Goal: Task Accomplishment & Management: Use online tool/utility

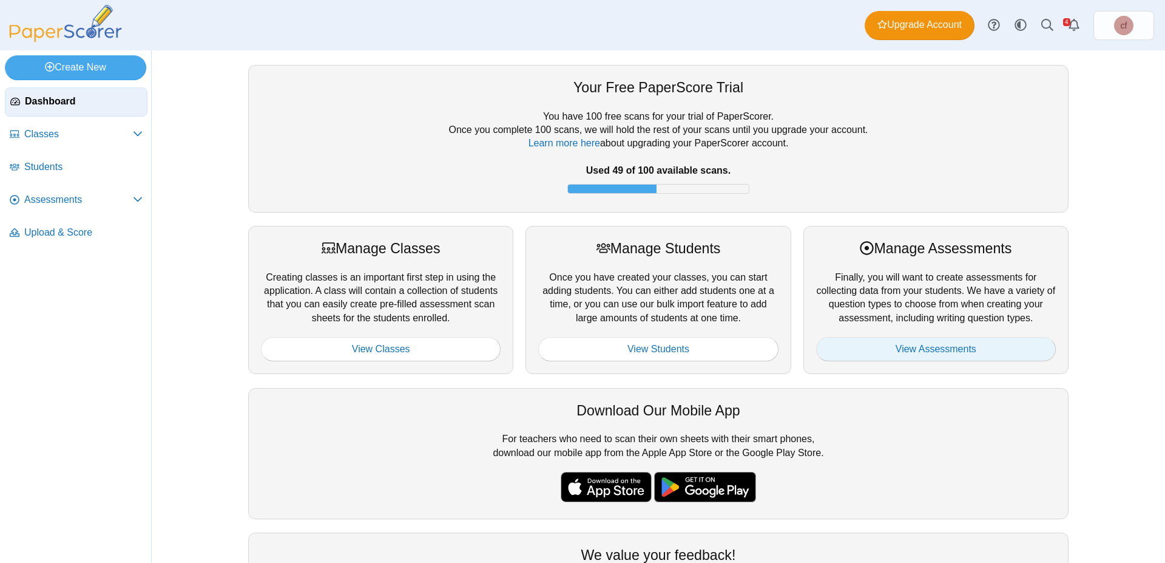
click at [884, 351] on link "View Assessments" at bounding box center [936, 349] width 240 height 24
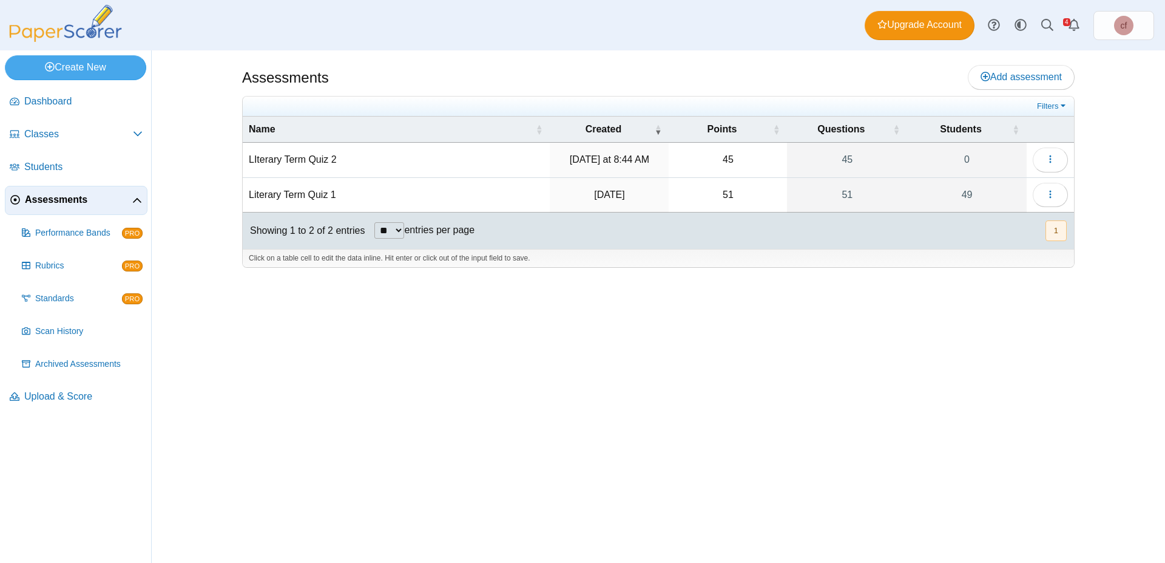
click at [269, 165] on td "LIterary Term Quiz 2" at bounding box center [396, 160] width 307 height 35
click at [280, 161] on input "**********" at bounding box center [396, 160] width 295 height 24
click at [1051, 152] on button "button" at bounding box center [1050, 160] width 35 height 24
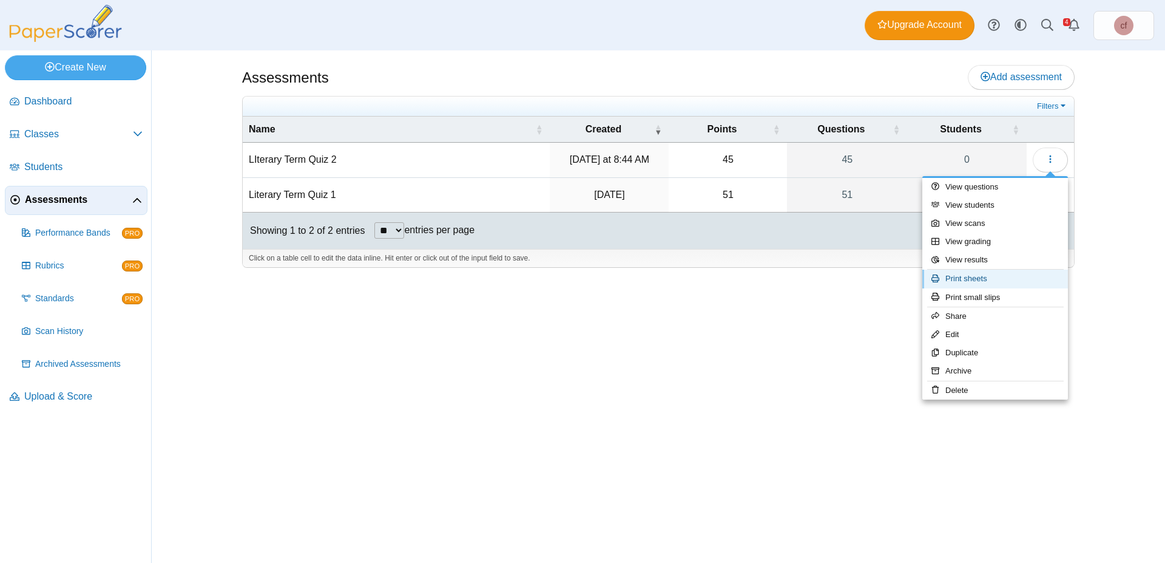
click at [954, 281] on link "Print sheets" at bounding box center [996, 279] width 146 height 18
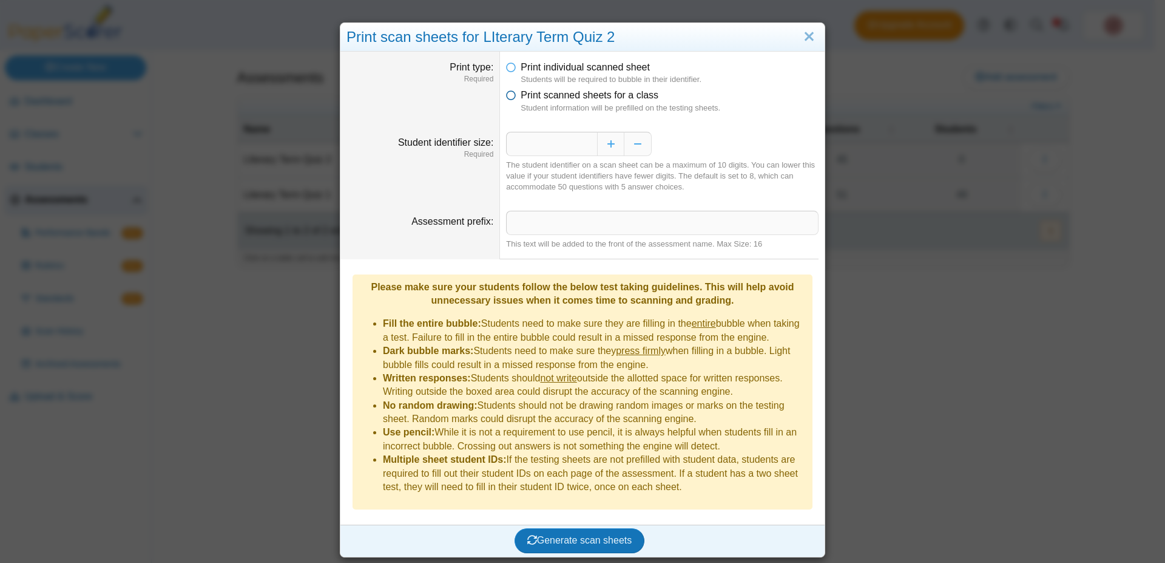
click at [508, 97] on icon at bounding box center [511, 93] width 10 height 8
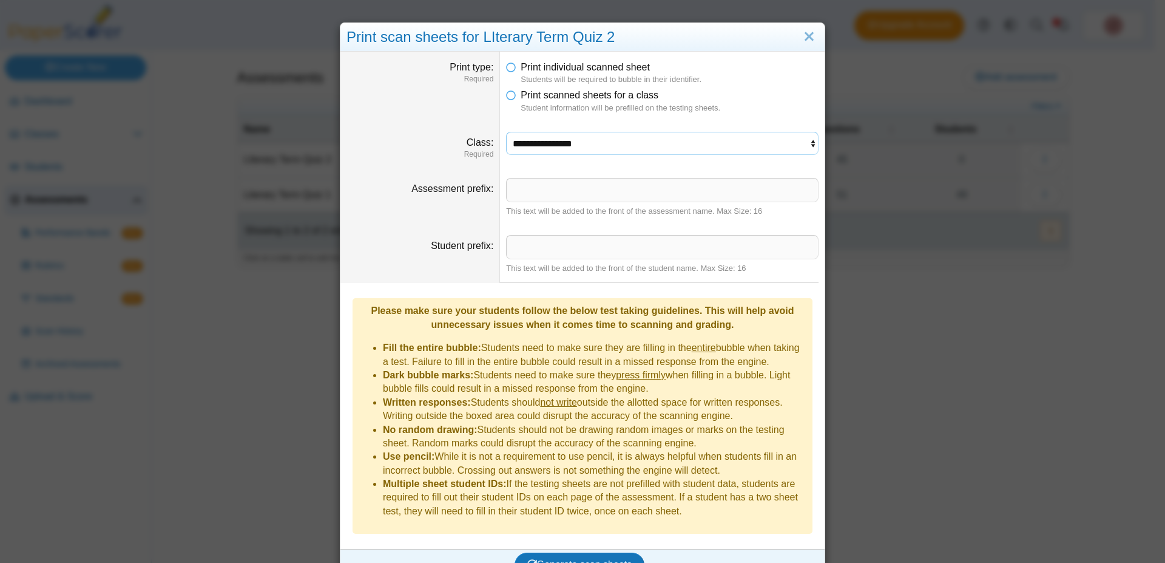
click at [506, 132] on select "**********" at bounding box center [662, 143] width 313 height 23
select select "**********"
click option "**********" at bounding box center [0, 0] width 0 height 0
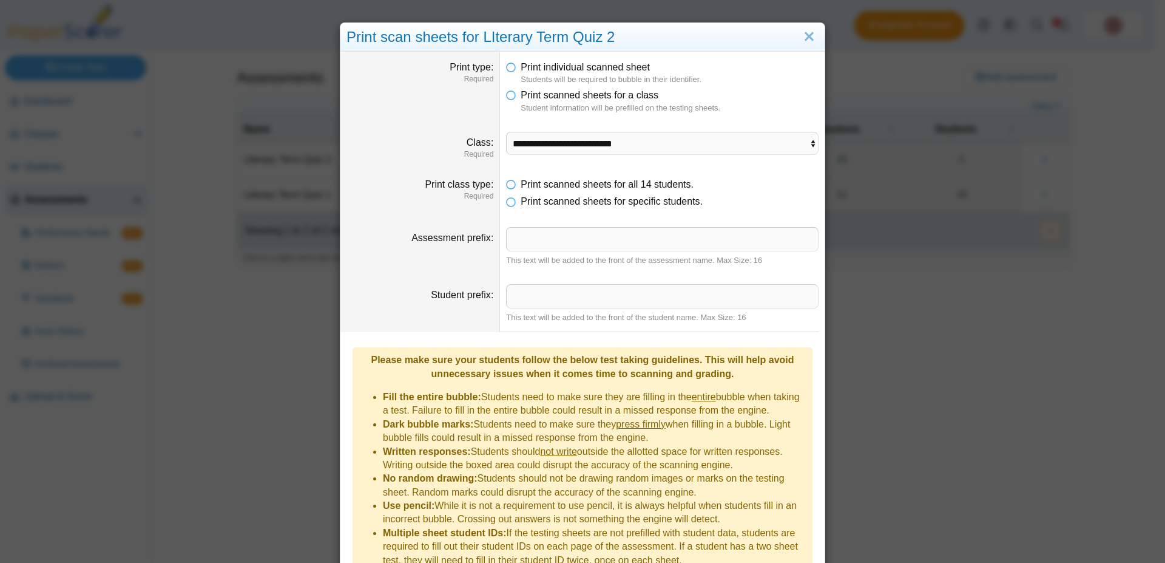
click at [557, 222] on dd "This text will be added to the front of the assessment name. Max Size: 16" at bounding box center [662, 246] width 325 height 57
click at [804, 37] on link "Close" at bounding box center [809, 37] width 19 height 21
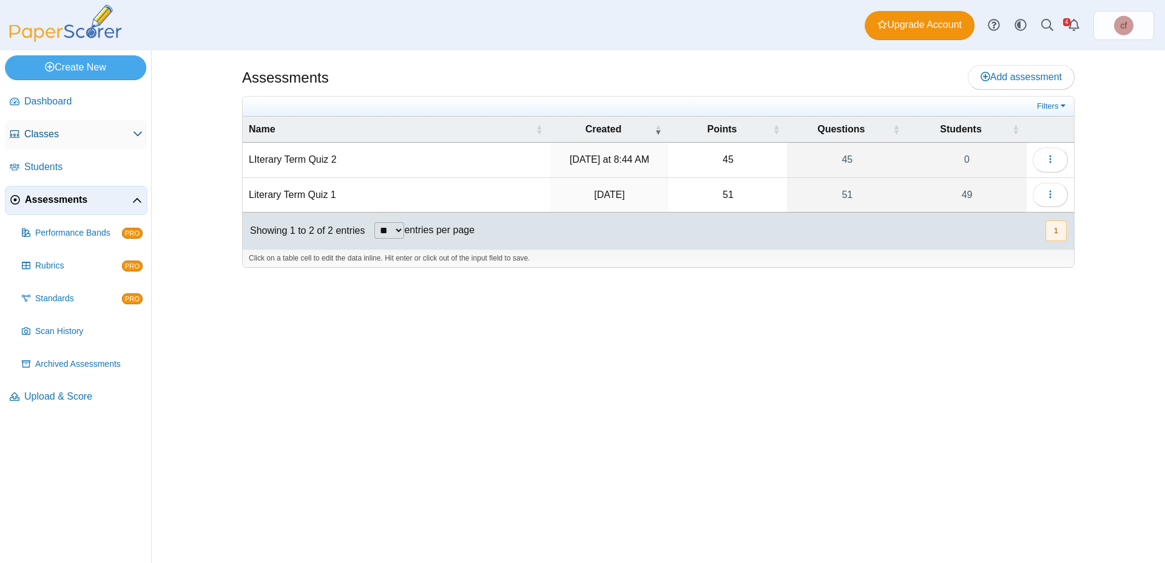
click at [60, 132] on span "Classes" at bounding box center [78, 133] width 109 height 13
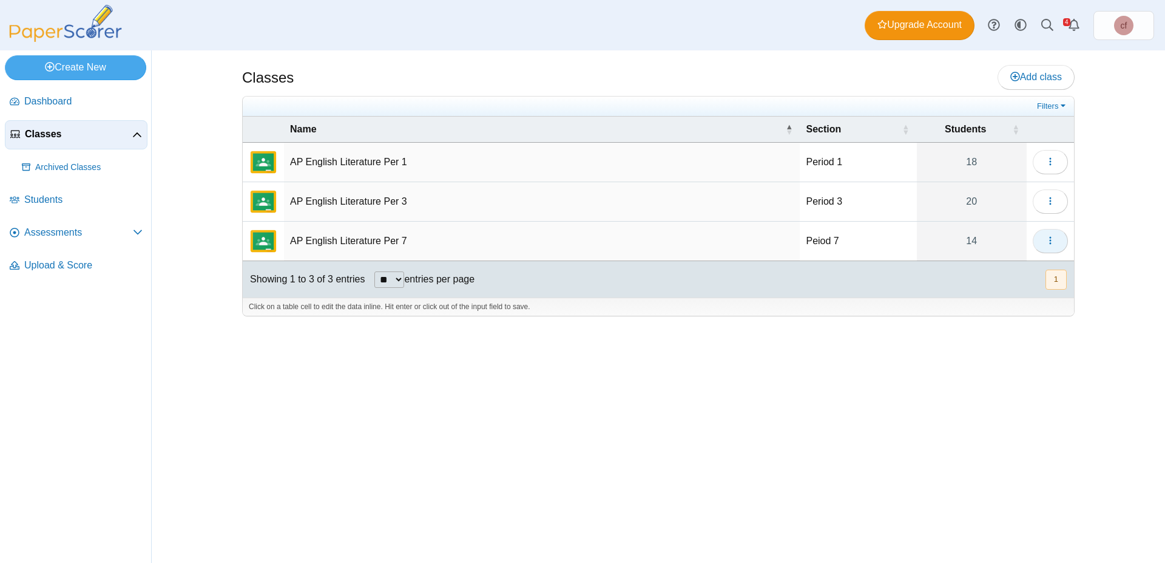
click at [1046, 239] on icon "button" at bounding box center [1051, 241] width 10 height 10
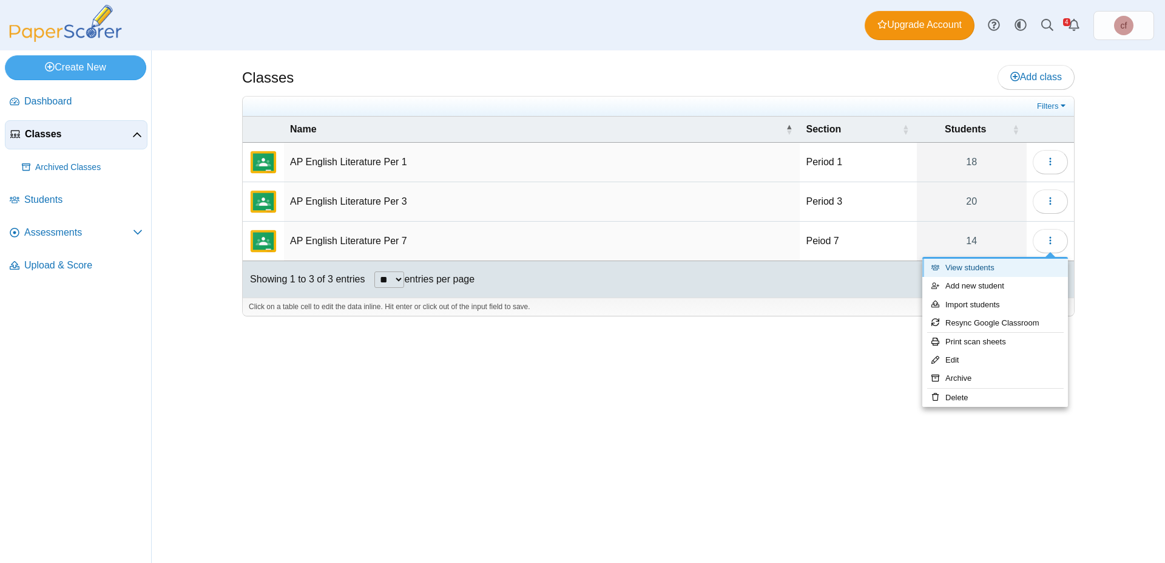
click at [976, 268] on link "View students" at bounding box center [996, 268] width 146 height 18
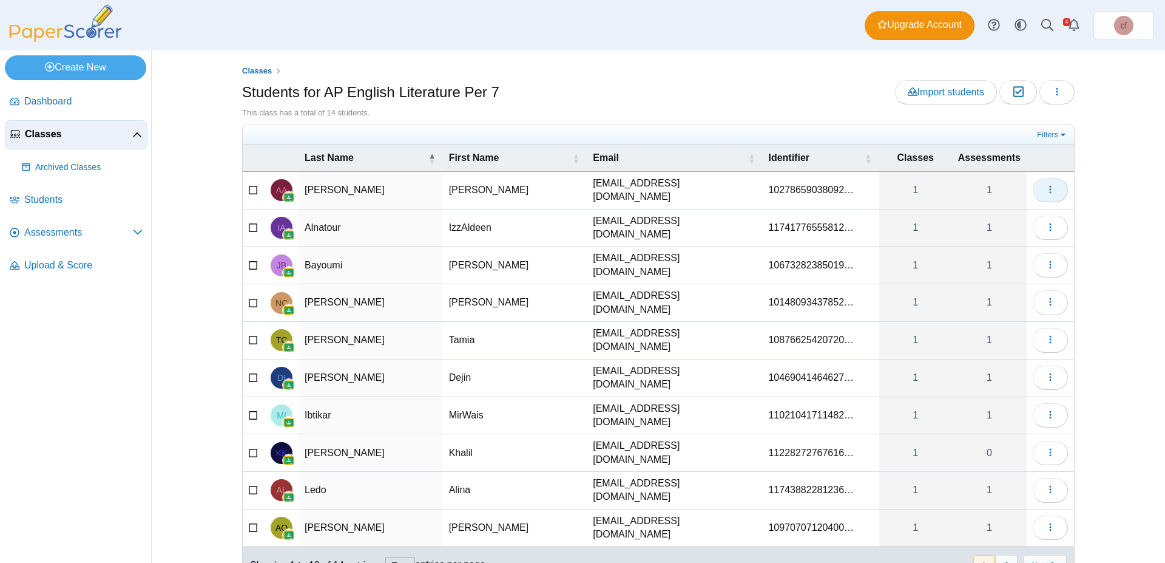
click at [1046, 188] on icon "button" at bounding box center [1051, 190] width 10 height 10
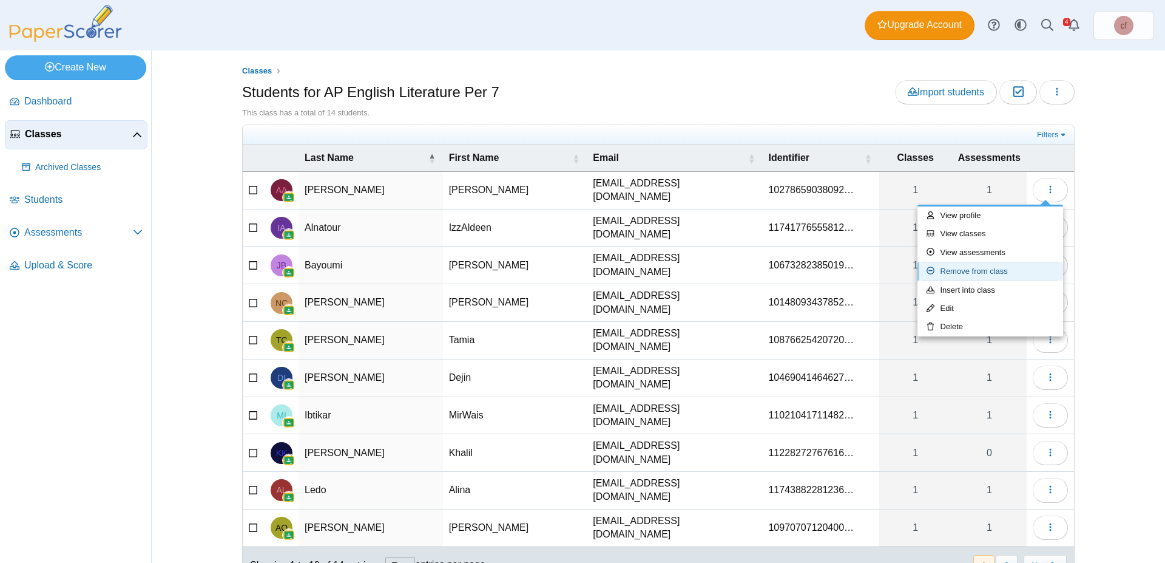
click at [962, 268] on link "Remove from class" at bounding box center [991, 271] width 146 height 18
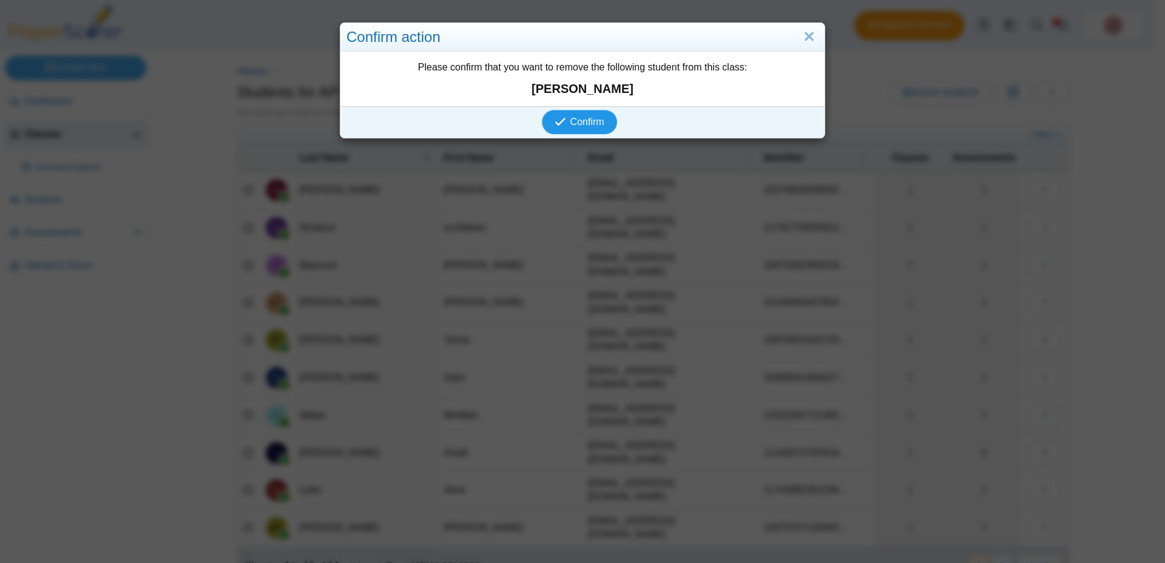
click at [595, 127] on span "Confirm" at bounding box center [588, 122] width 34 height 10
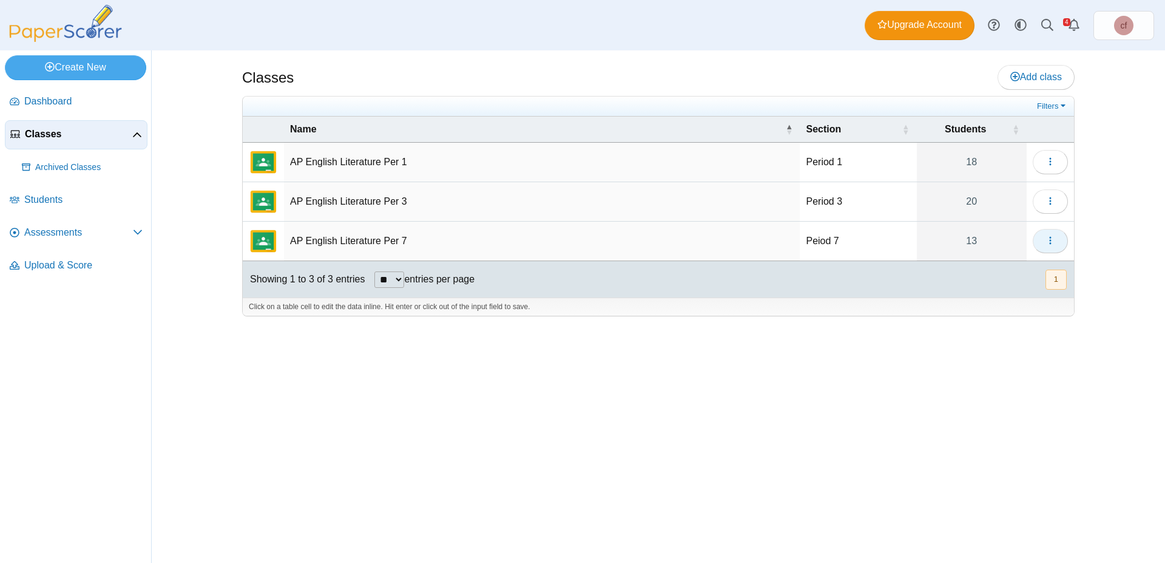
click at [1050, 240] on icon "button" at bounding box center [1051, 241] width 10 height 10
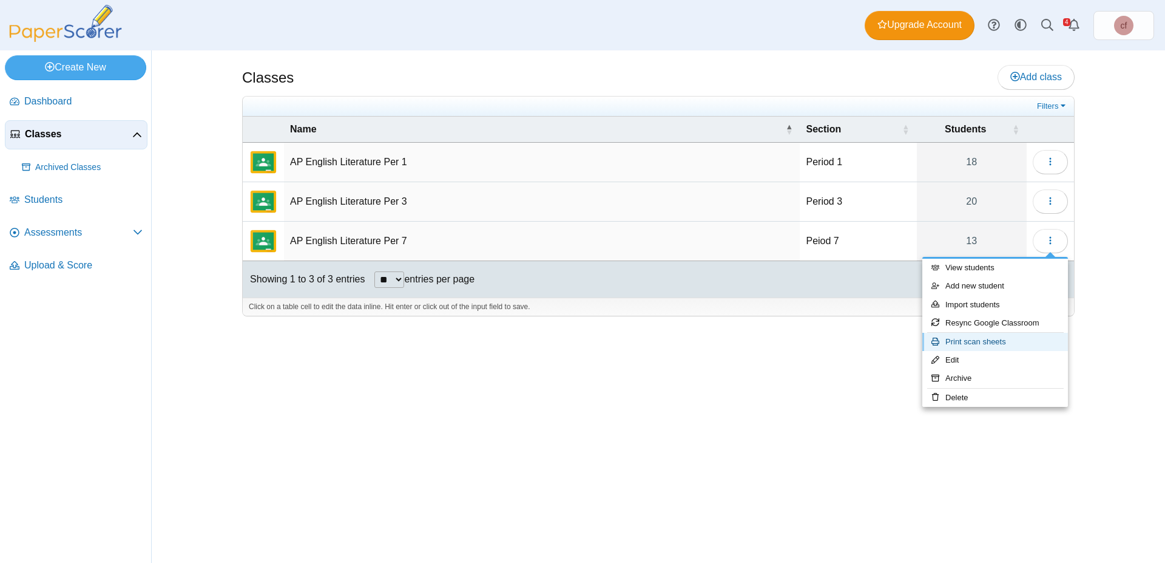
click at [988, 340] on link "Print scan sheets" at bounding box center [996, 342] width 146 height 18
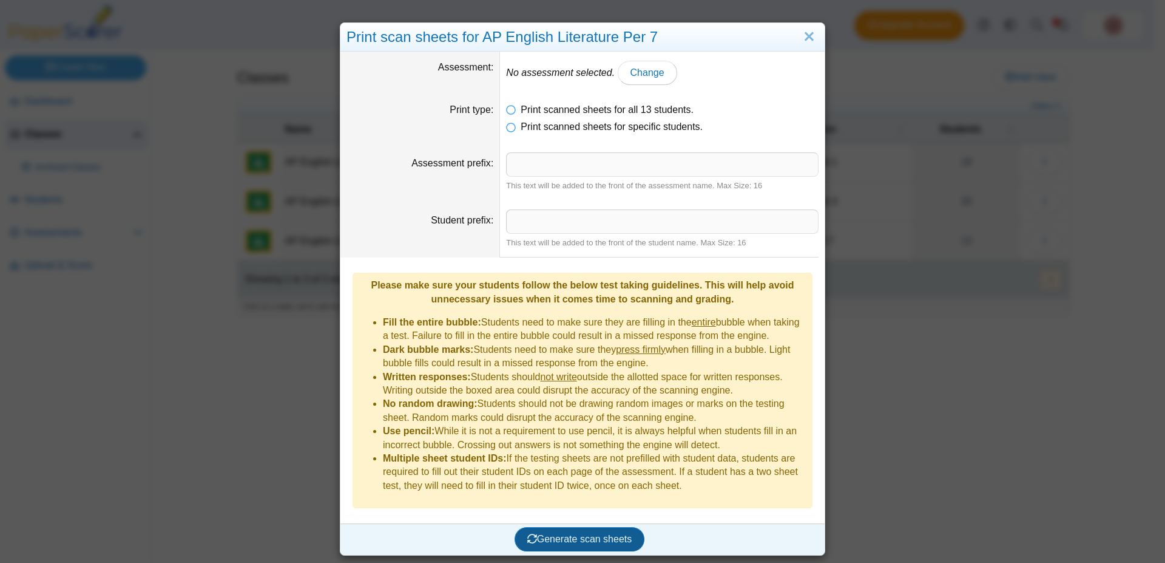
click at [589, 534] on span "Generate scan sheets" at bounding box center [580, 539] width 105 height 10
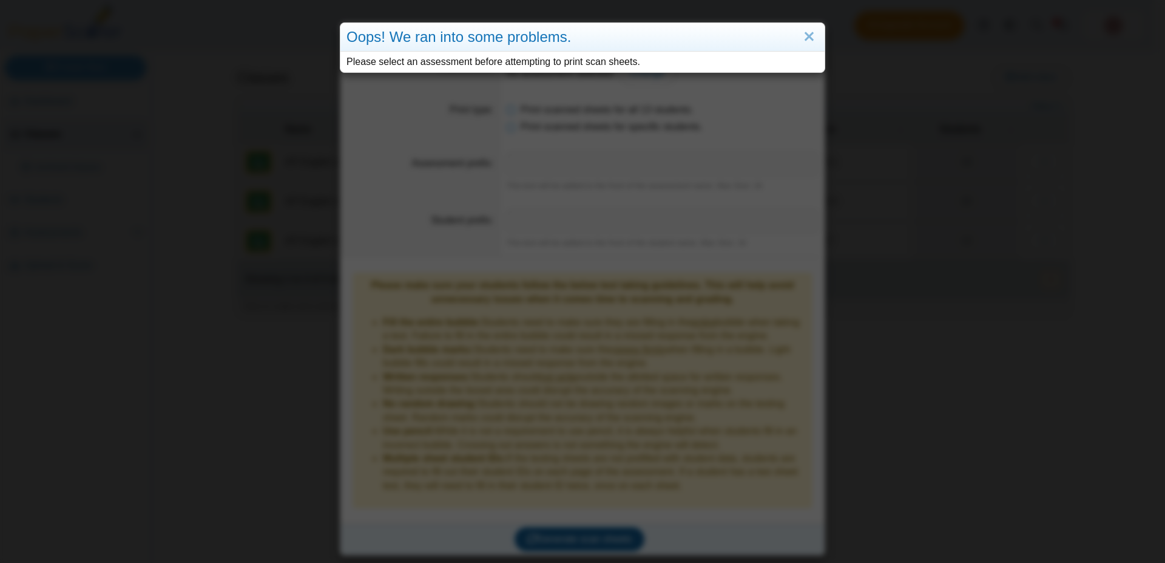
click at [589, 522] on div "Oops! We ran into some problems. Please select an assessment before attempting …" at bounding box center [582, 281] width 1165 height 563
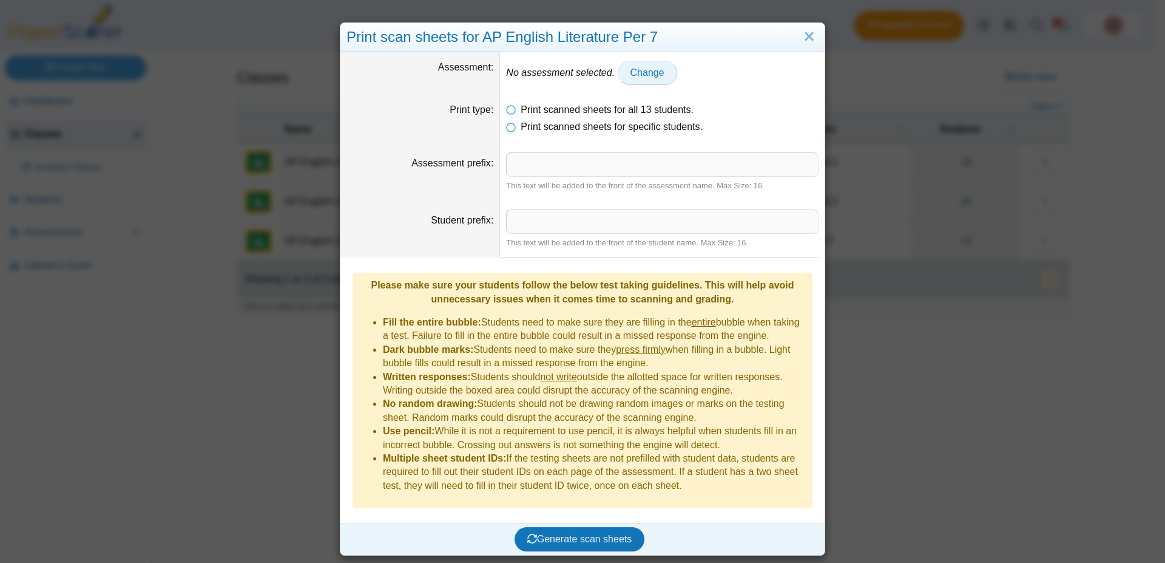
click at [633, 76] on span "Change" at bounding box center [648, 72] width 34 height 10
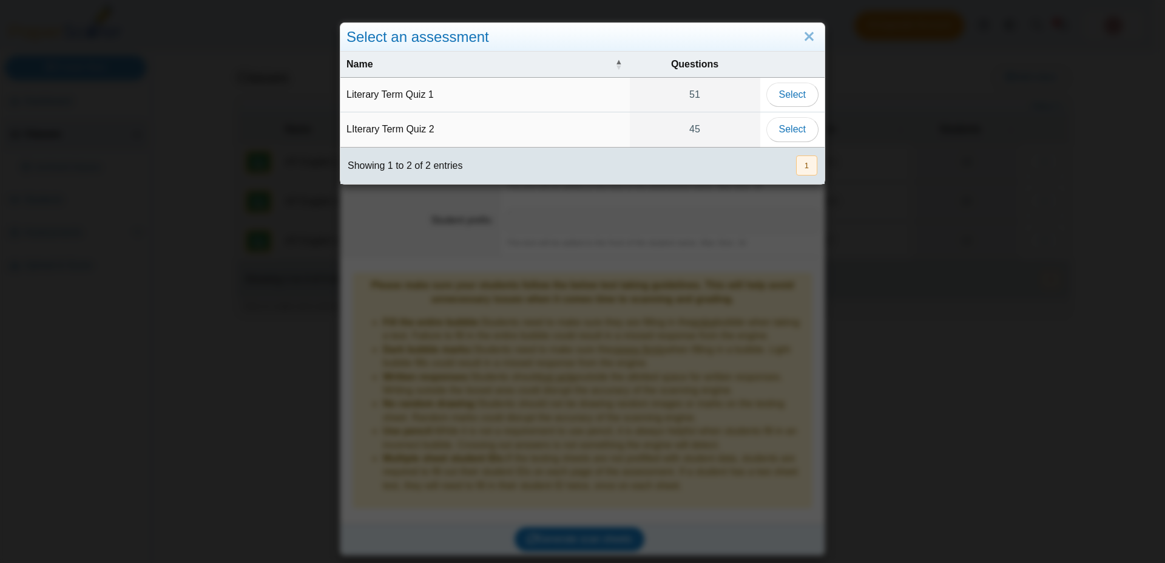
click at [412, 131] on td "LIterary Term Quiz 2" at bounding box center [486, 129] width 290 height 35
click at [785, 131] on span "Select" at bounding box center [792, 129] width 27 height 10
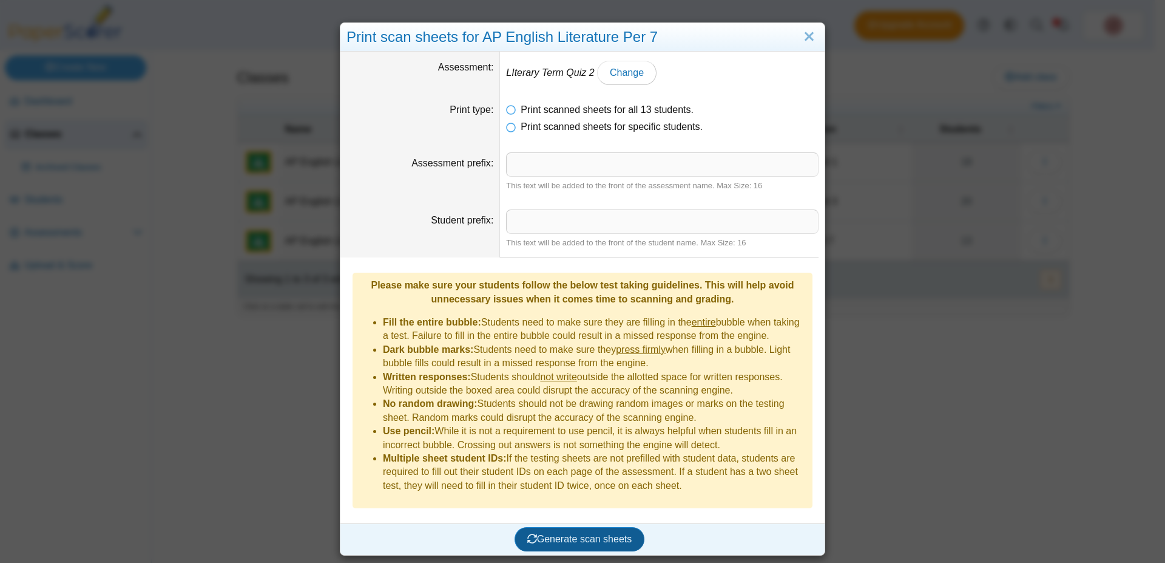
click at [574, 534] on span "Generate scan sheets" at bounding box center [580, 539] width 105 height 10
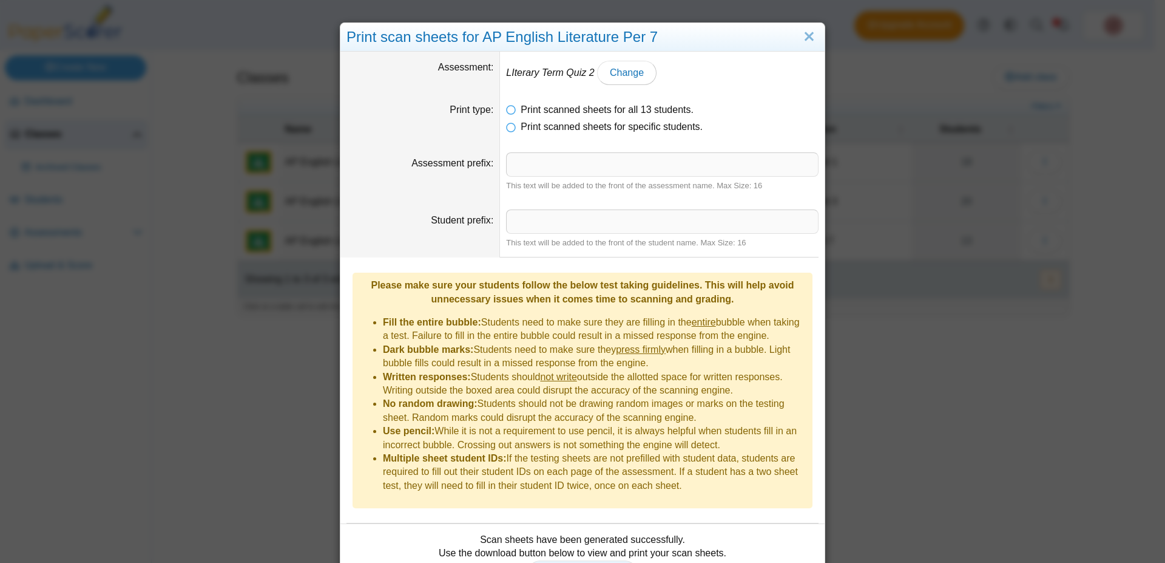
click at [586, 562] on span "Print scan sheets" at bounding box center [583, 572] width 84 height 10
click at [809, 38] on link "Close" at bounding box center [809, 37] width 19 height 21
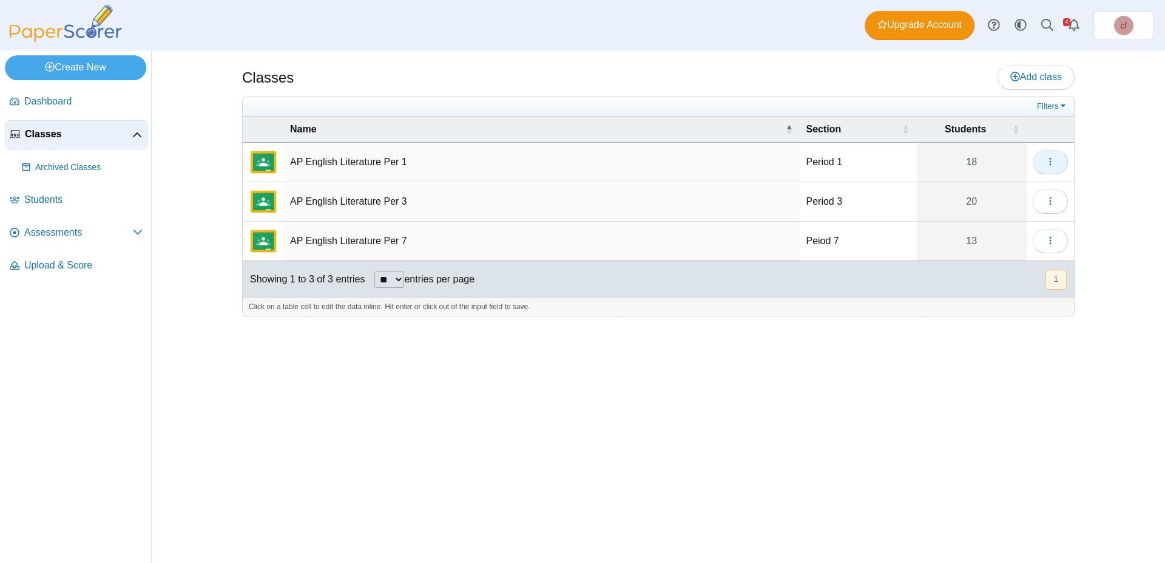
click at [1053, 157] on span "button" at bounding box center [1051, 162] width 10 height 10
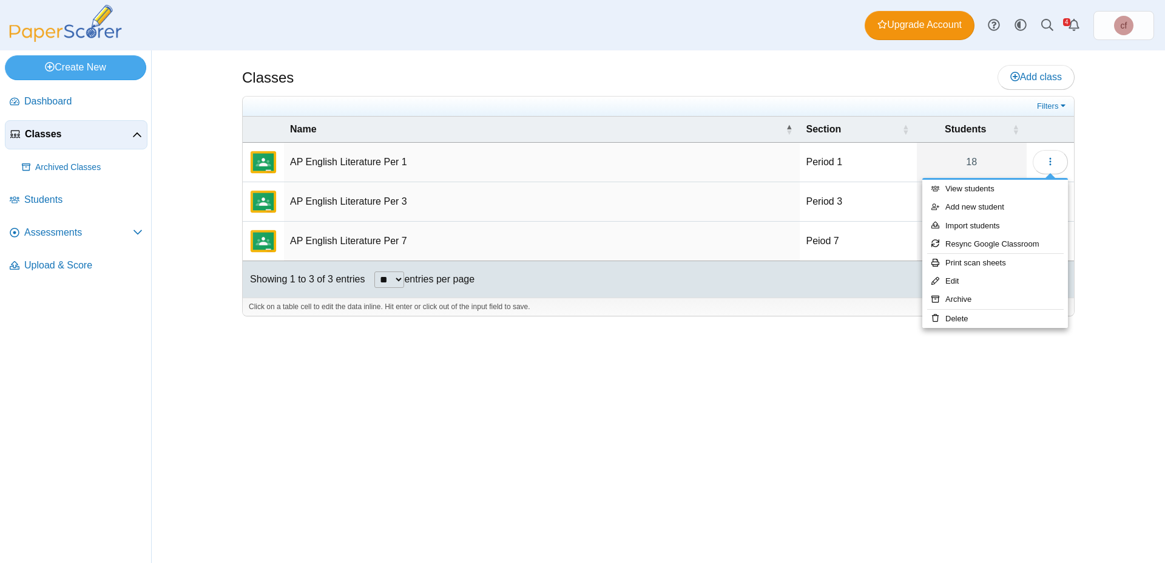
click at [777, 358] on div "Classes Add class Filters 18" at bounding box center [658, 306] width 911 height 512
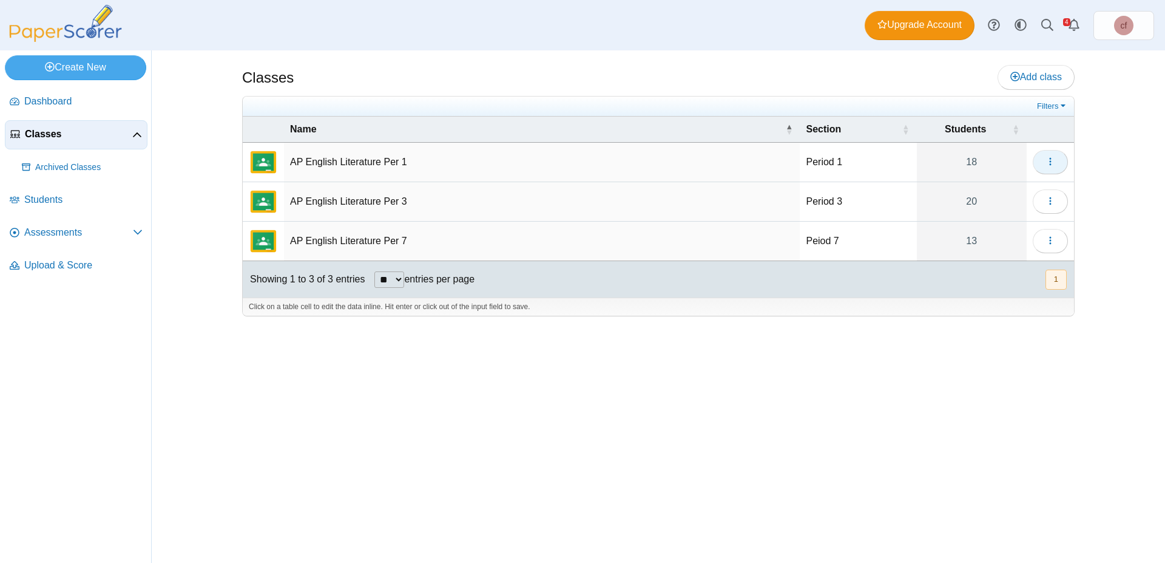
click at [1045, 155] on button "button" at bounding box center [1050, 162] width 35 height 24
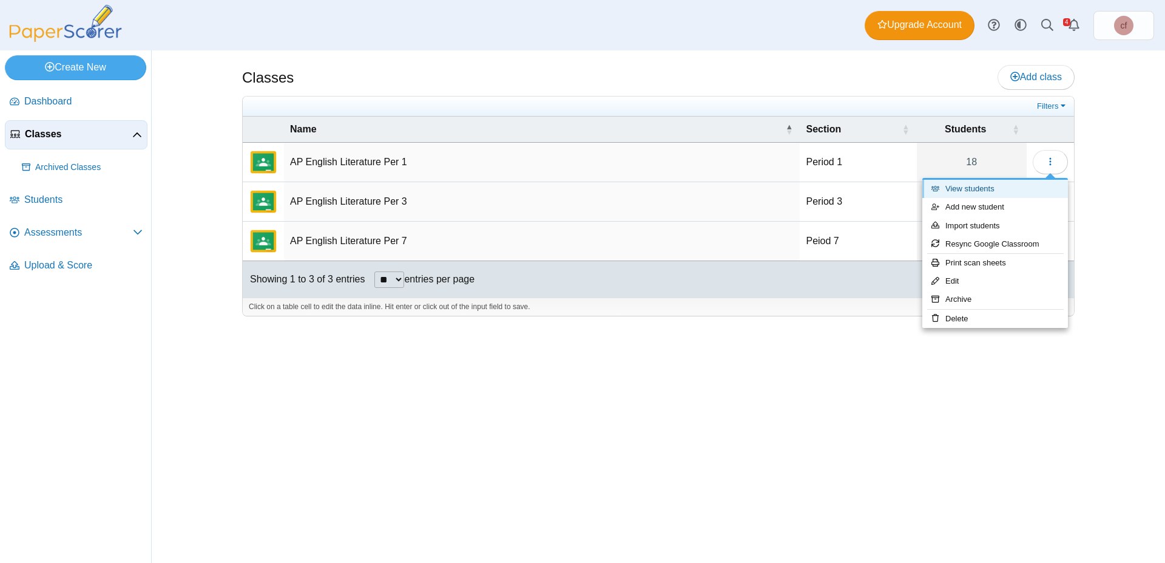
click at [987, 194] on link "View students" at bounding box center [996, 189] width 146 height 18
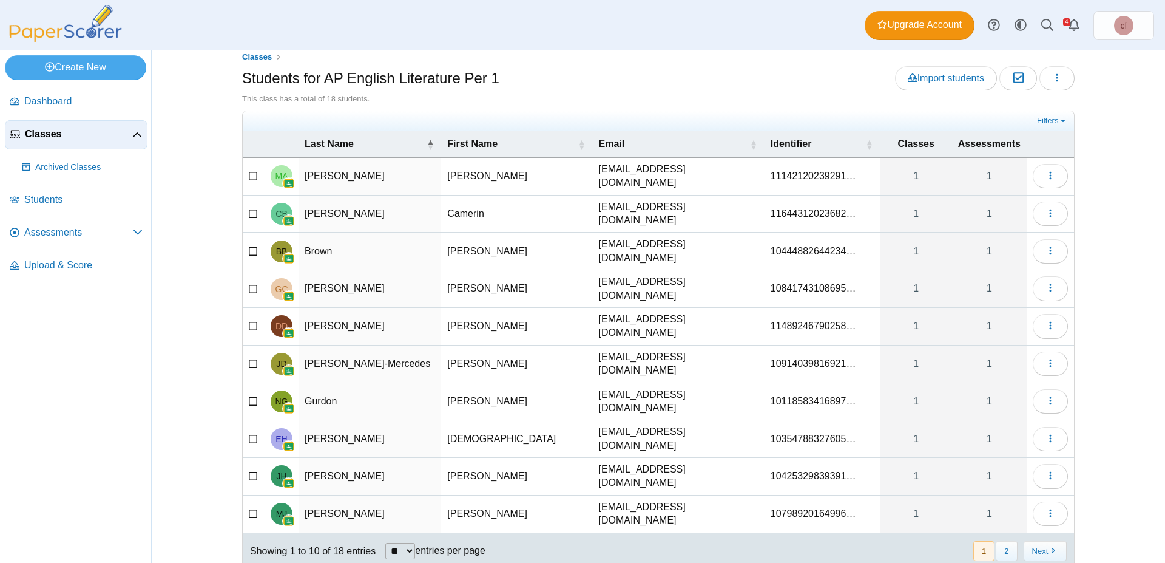
scroll to position [24, 0]
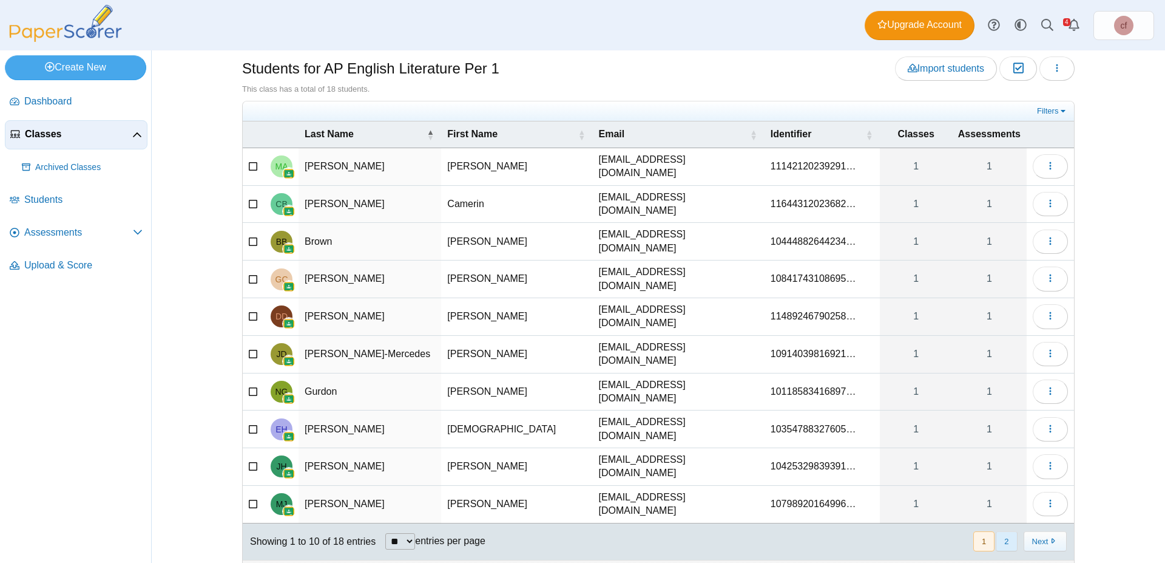
click at [1003, 531] on button "2" at bounding box center [1006, 541] width 21 height 20
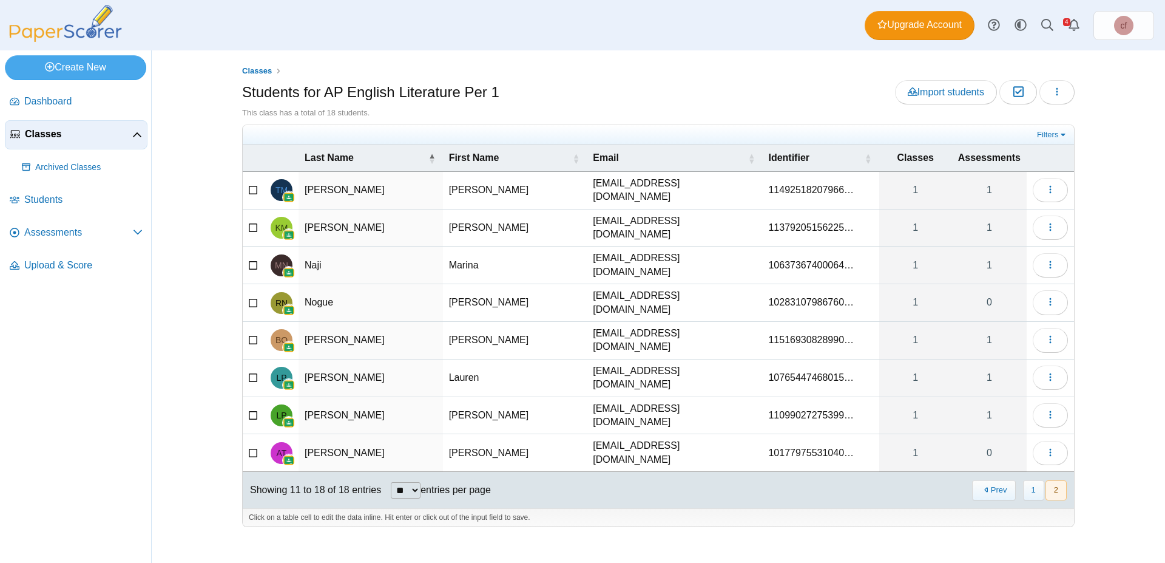
scroll to position [0, 0]
click at [1053, 447] on icon "button" at bounding box center [1051, 452] width 10 height 10
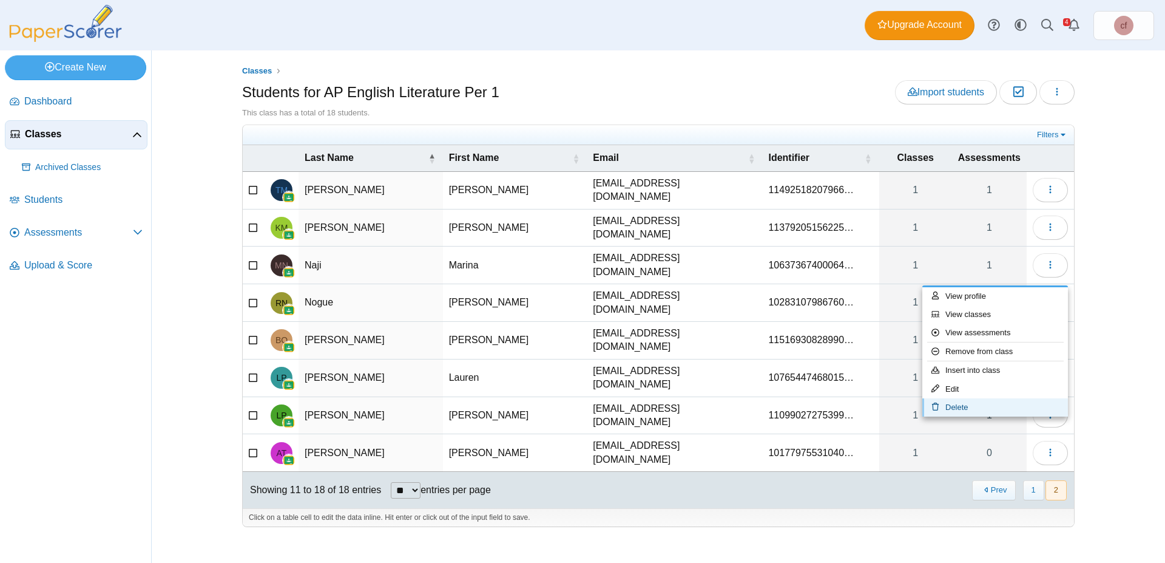
click at [961, 404] on link "Delete" at bounding box center [996, 407] width 146 height 18
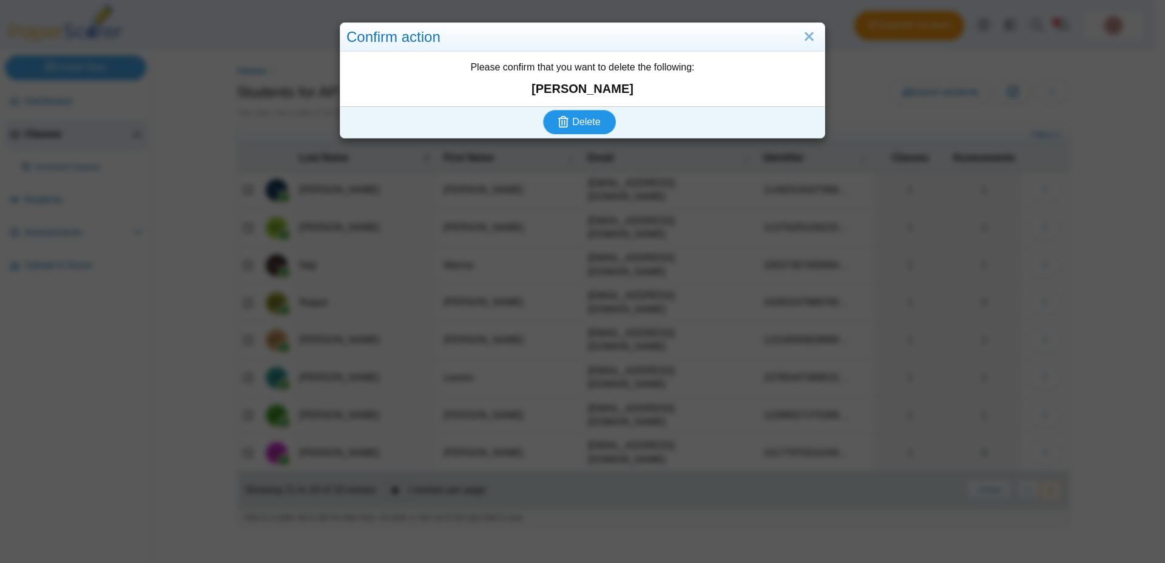
click at [588, 118] on span "Delete" at bounding box center [586, 122] width 28 height 10
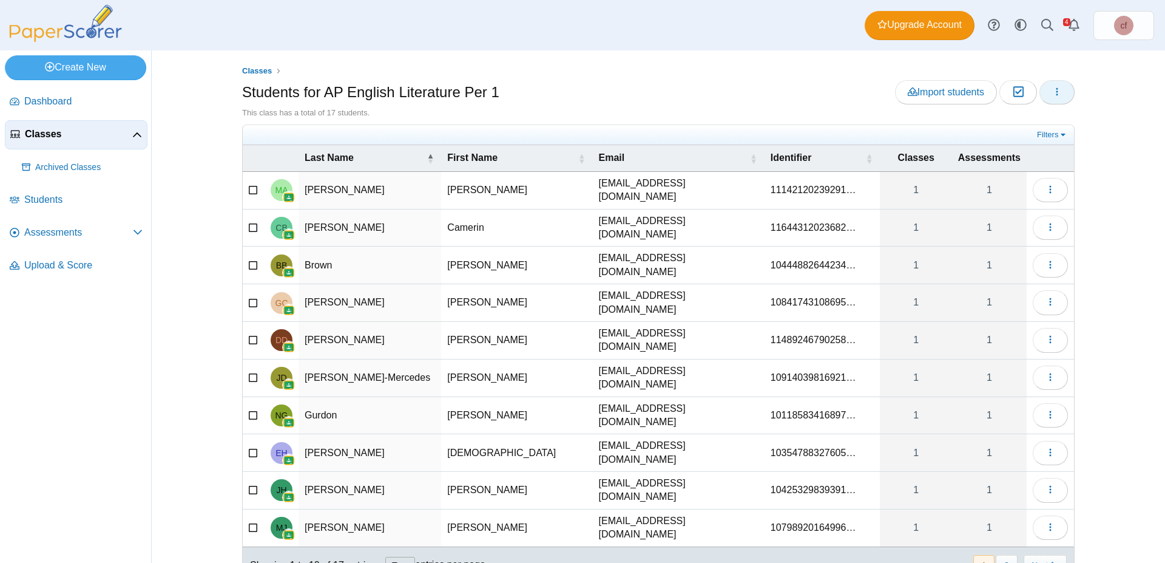
click at [1062, 86] on button "button" at bounding box center [1057, 92] width 35 height 24
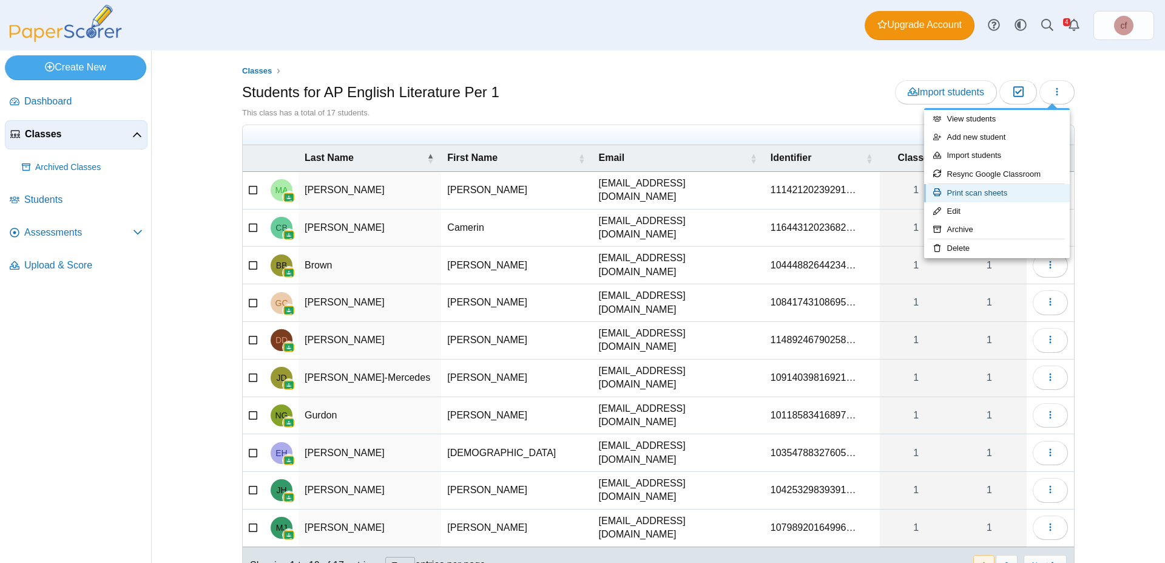
click at [981, 199] on link "Print scan sheets" at bounding box center [998, 193] width 146 height 18
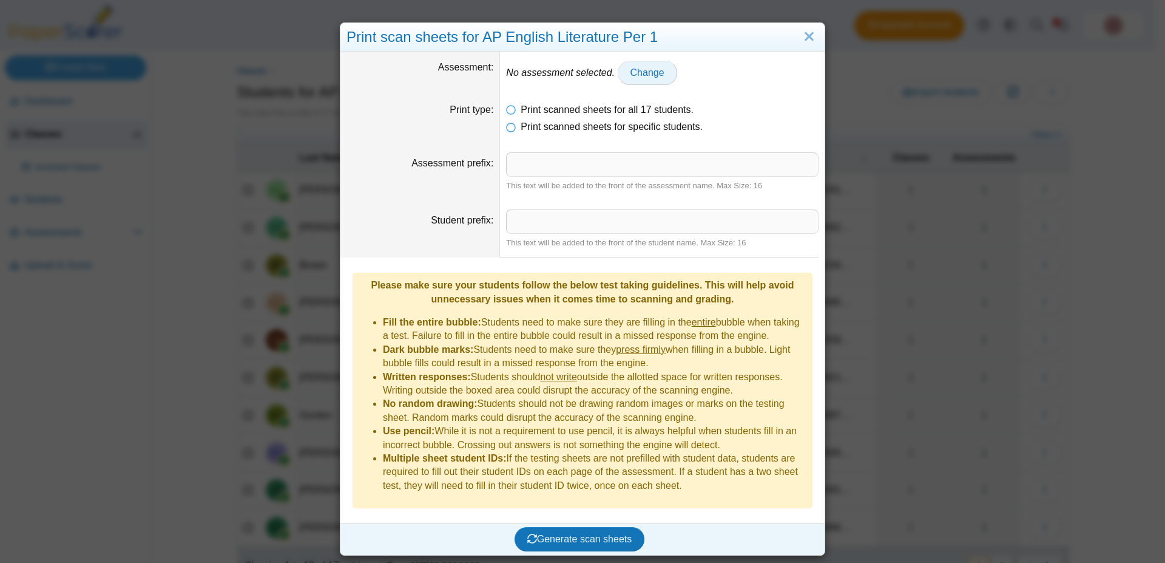
click at [637, 71] on span "Change" at bounding box center [648, 72] width 34 height 10
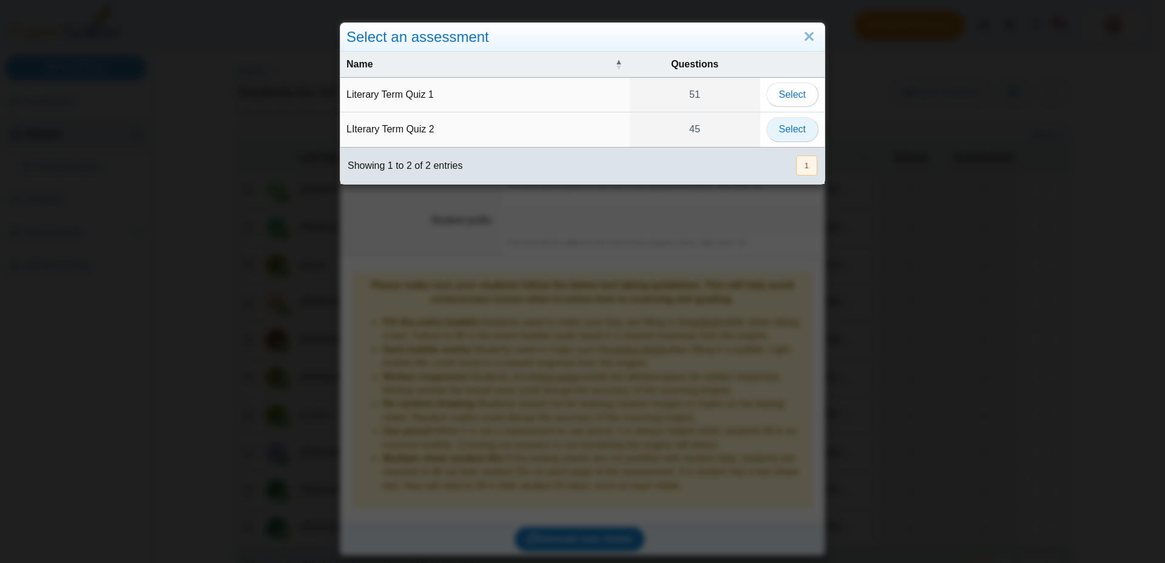
click at [790, 130] on span "Select" at bounding box center [792, 129] width 27 height 10
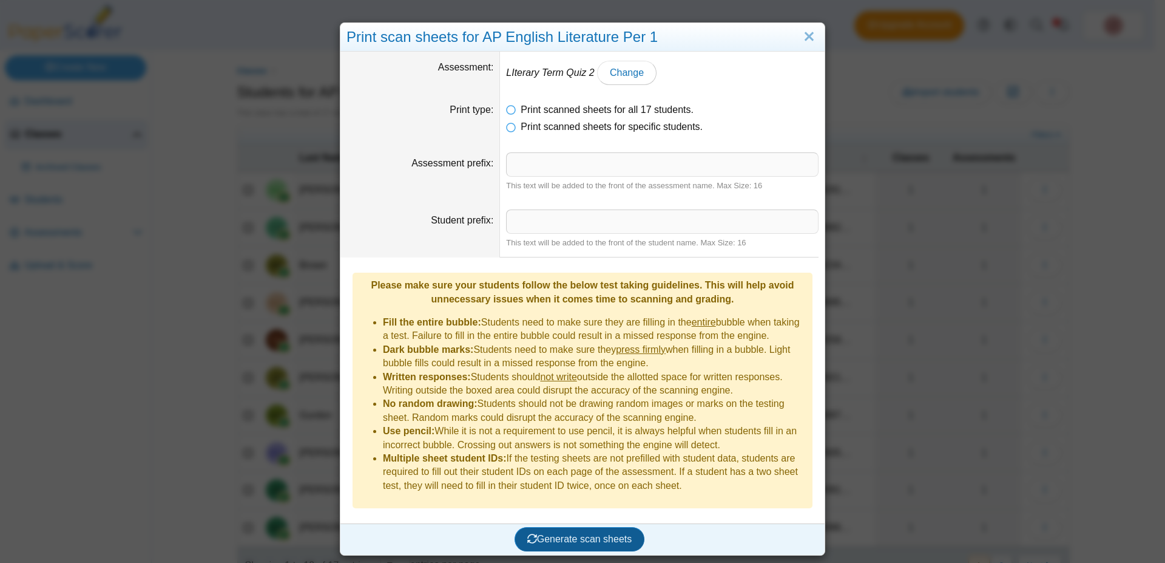
click at [548, 534] on span "Generate scan sheets" at bounding box center [580, 539] width 105 height 10
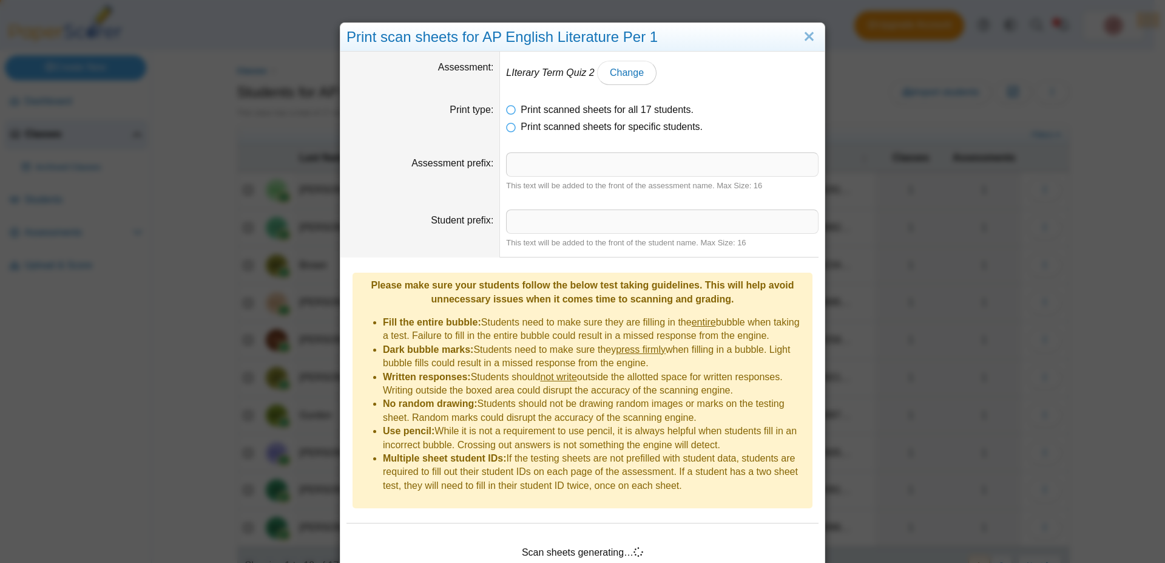
scroll to position [41, 0]
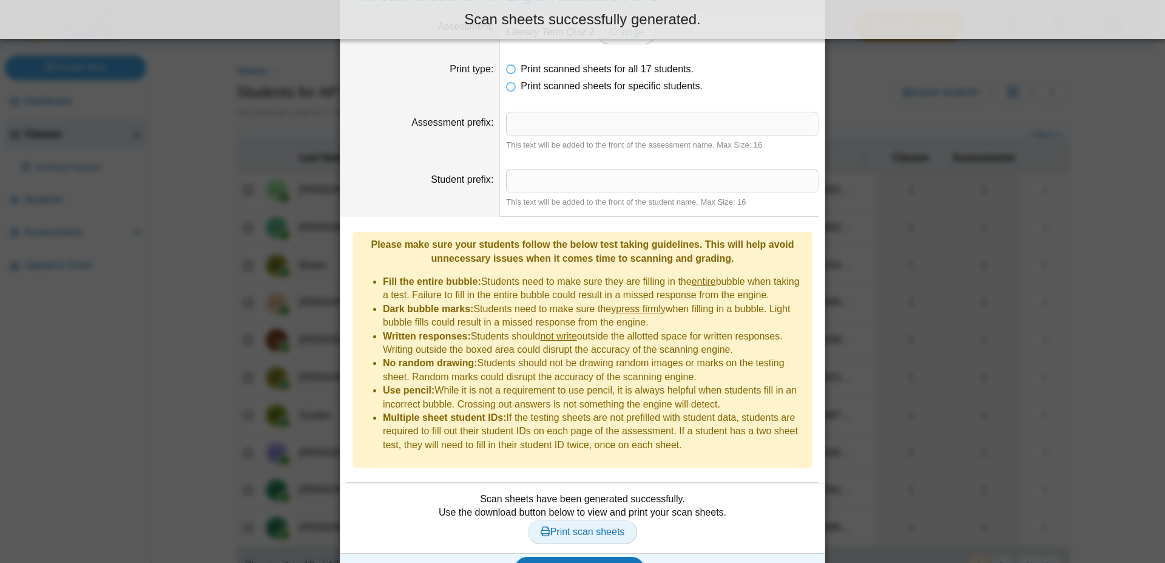
click at [599, 526] on span "Print scan sheets" at bounding box center [583, 531] width 84 height 10
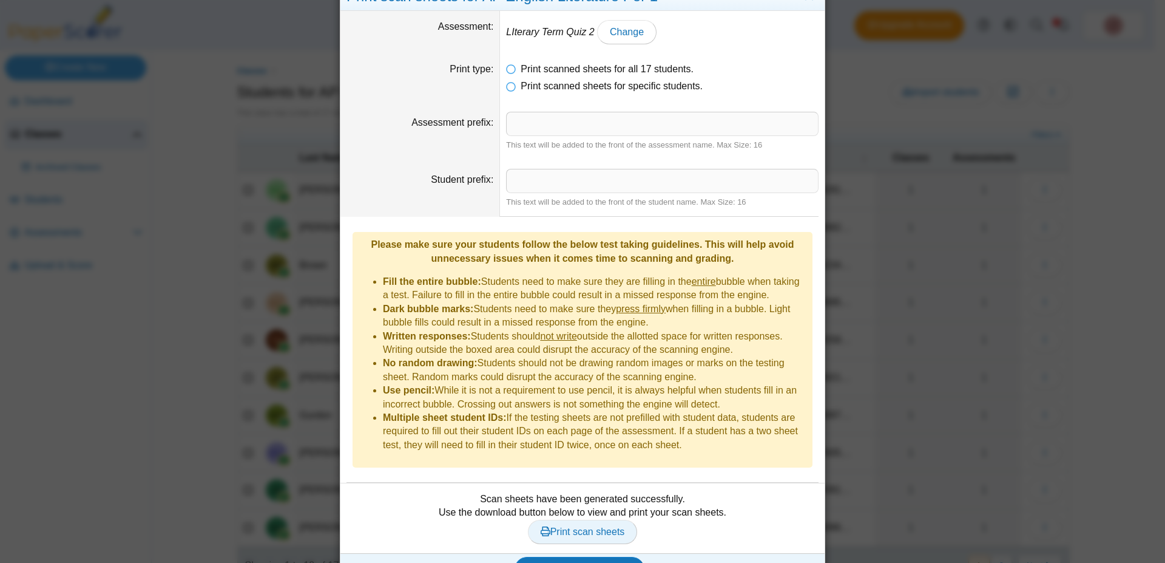
scroll to position [0, 0]
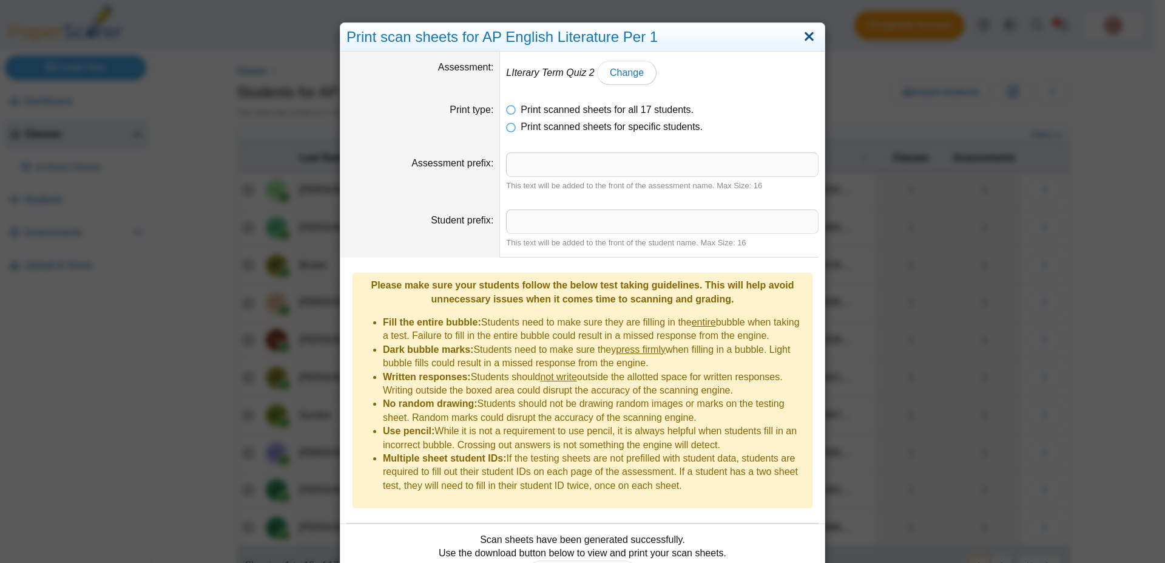
click at [805, 36] on link "Close" at bounding box center [809, 37] width 19 height 21
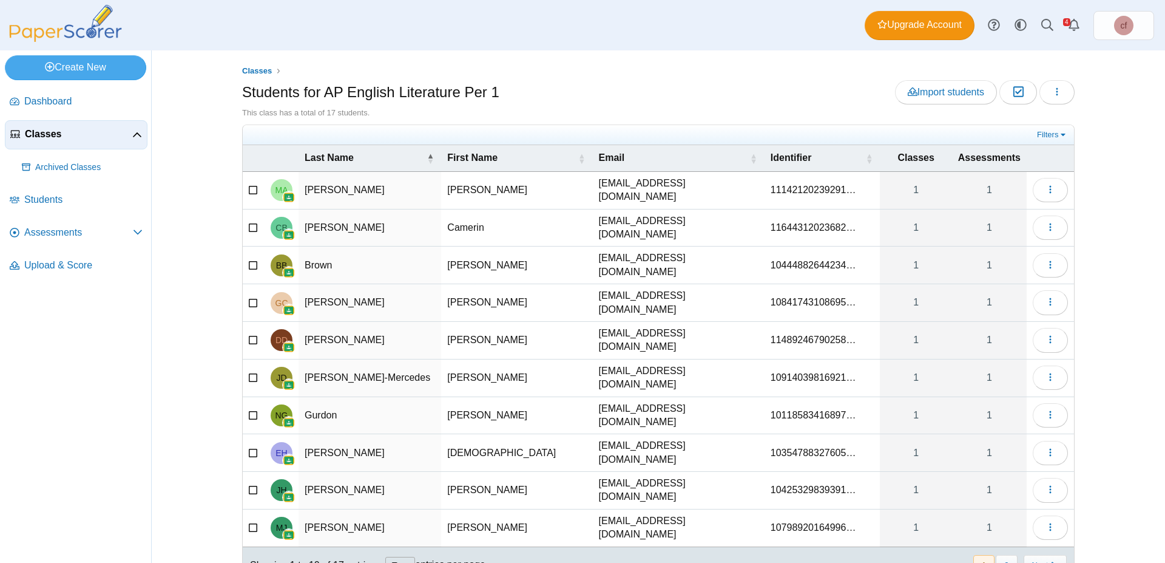
click at [48, 132] on span "Classes" at bounding box center [78, 133] width 107 height 13
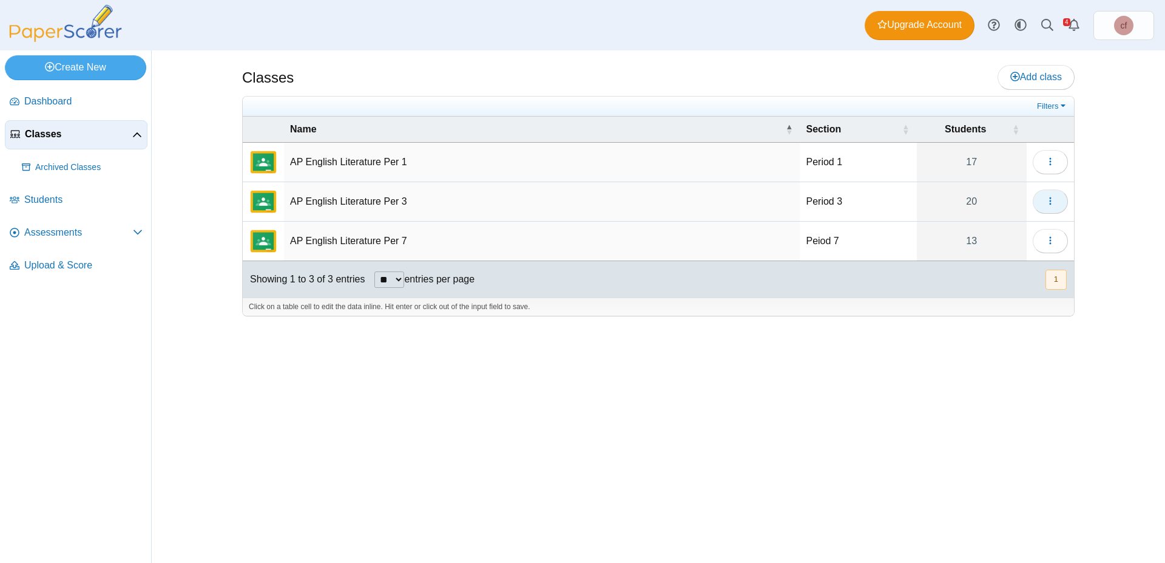
drag, startPoint x: 1053, startPoint y: 196, endPoint x: 1048, endPoint y: 202, distance: 7.8
click at [1048, 202] on icon "button" at bounding box center [1051, 201] width 10 height 10
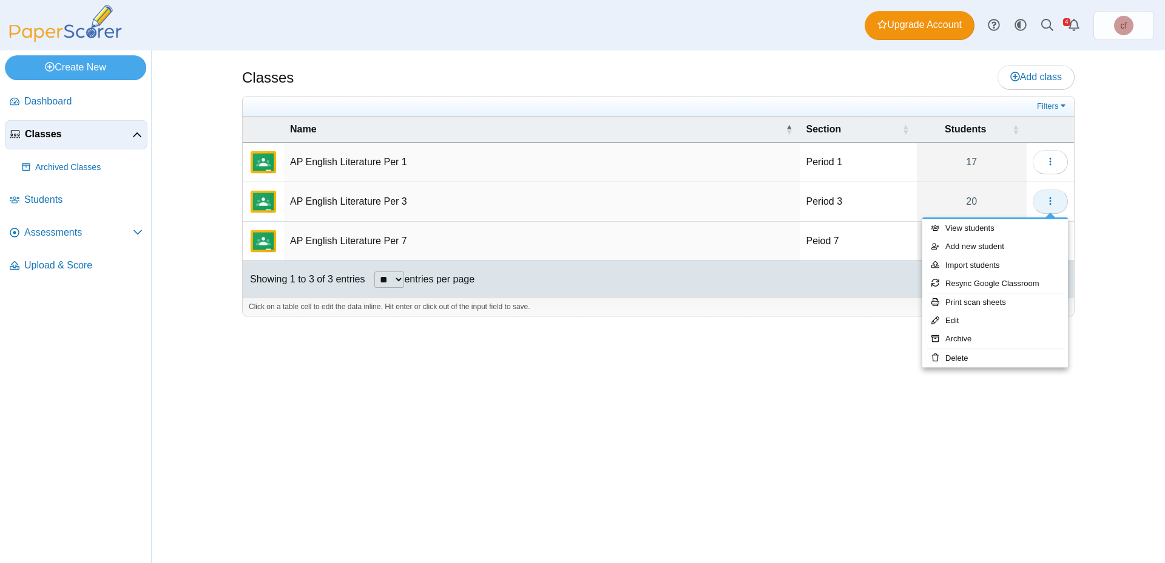
click at [1048, 202] on icon "button" at bounding box center [1051, 201] width 10 height 10
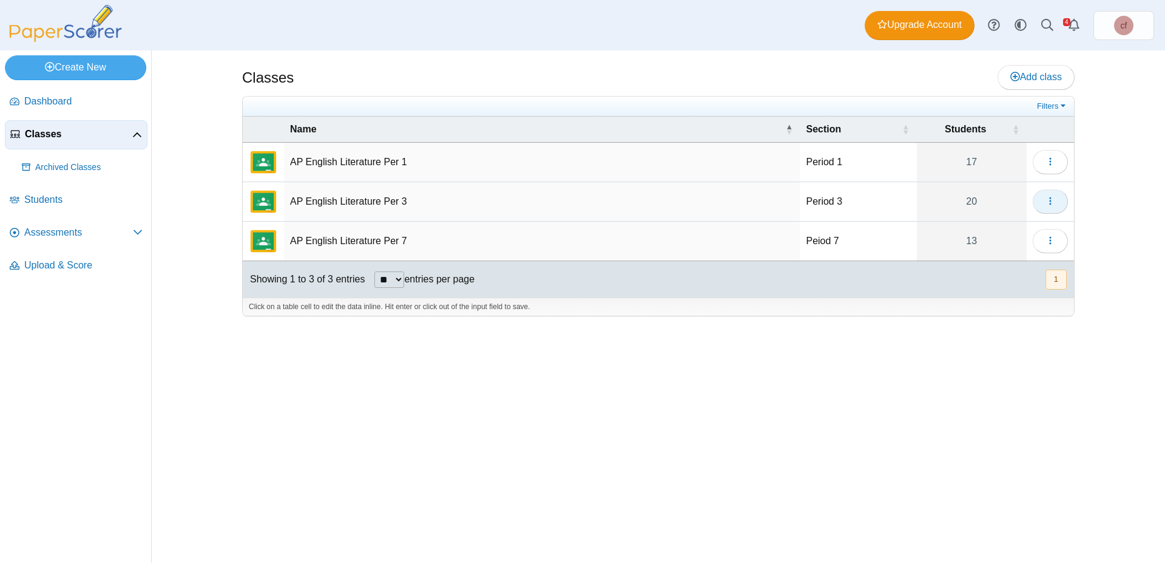
click at [1048, 202] on icon "button" at bounding box center [1051, 201] width 10 height 10
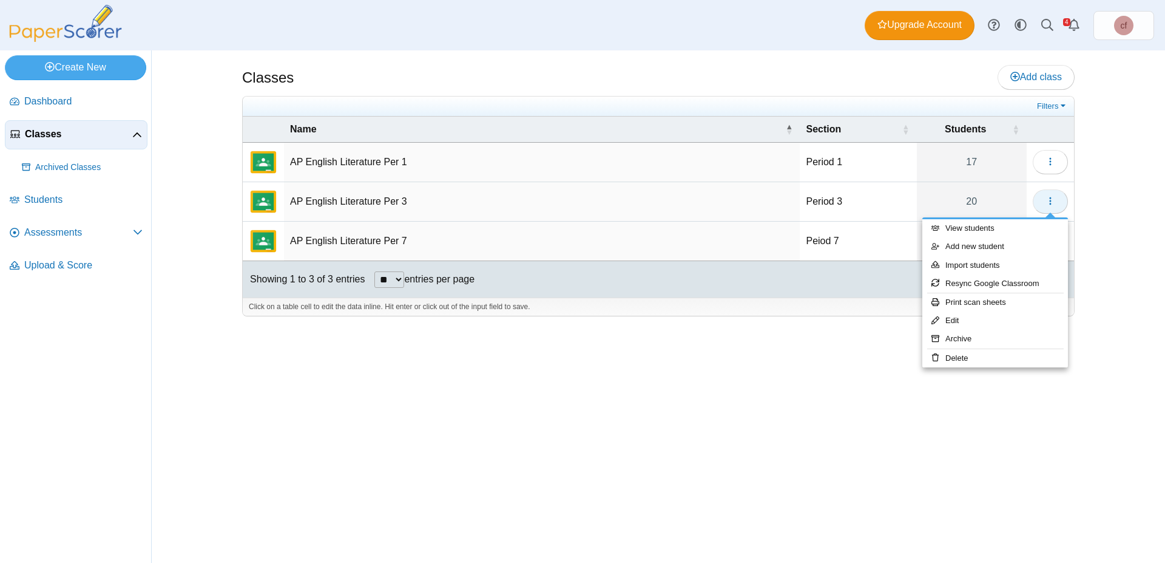
click at [1048, 202] on icon "button" at bounding box center [1051, 201] width 10 height 10
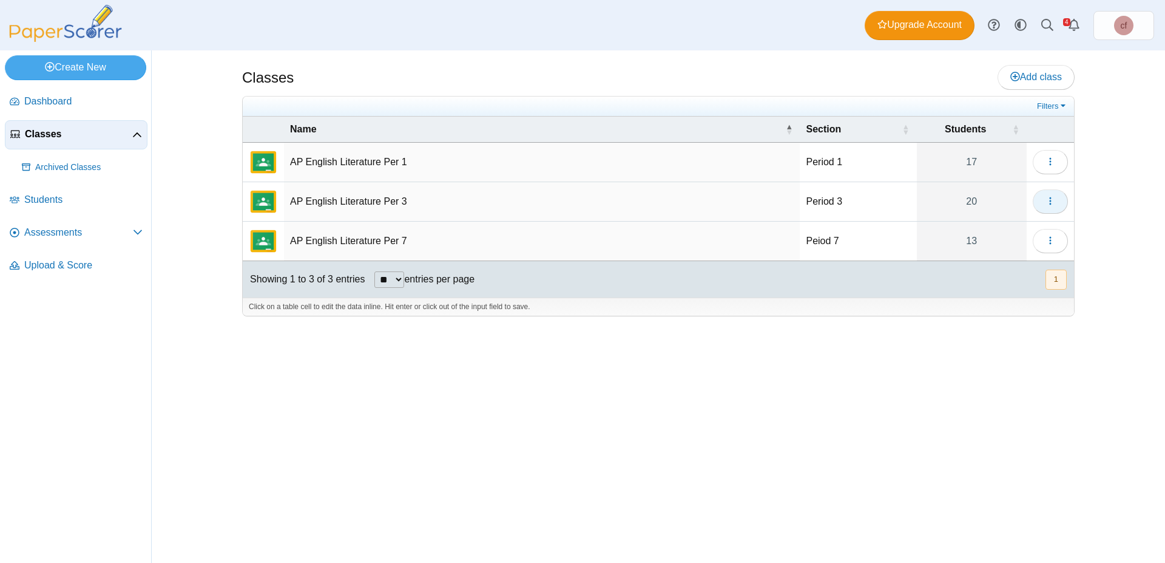
click at [1050, 202] on icon "button" at bounding box center [1051, 201] width 10 height 10
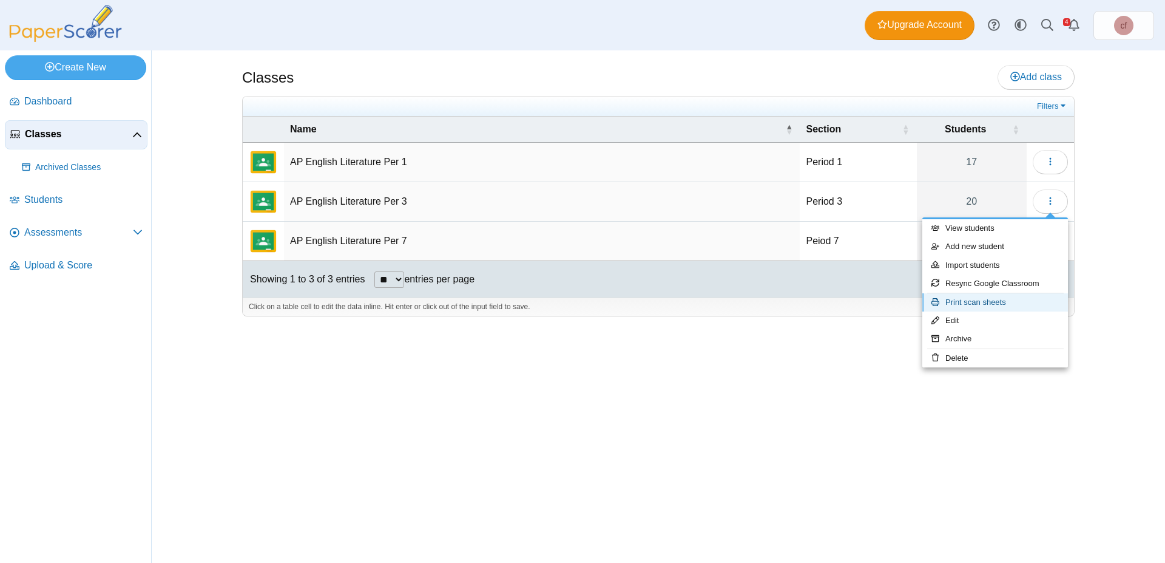
click at [971, 301] on link "Print scan sheets" at bounding box center [996, 302] width 146 height 18
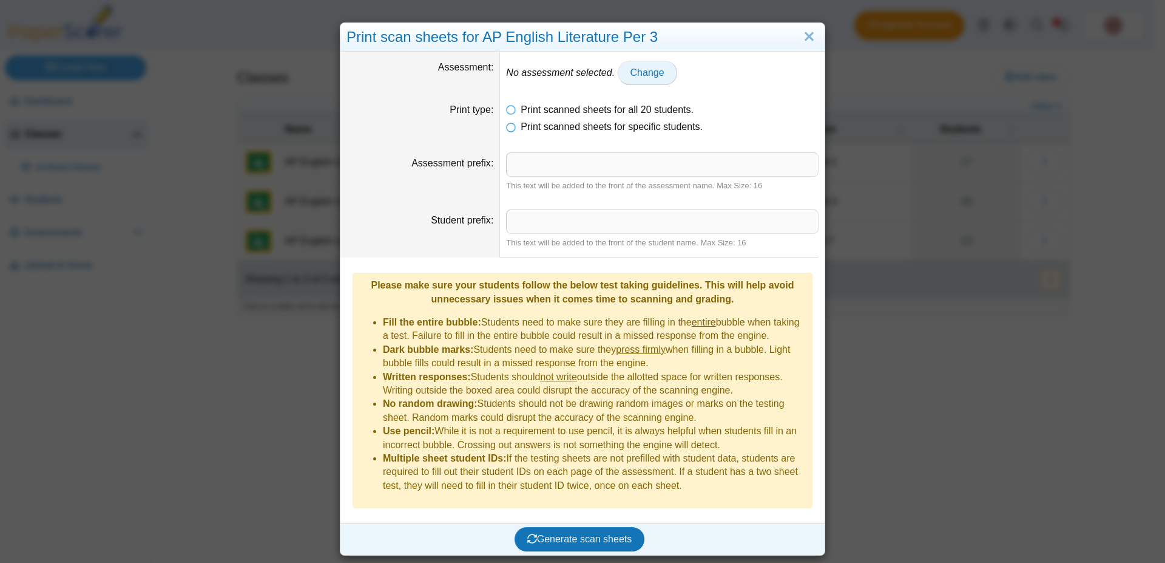
click at [634, 74] on span "Change" at bounding box center [648, 72] width 34 height 10
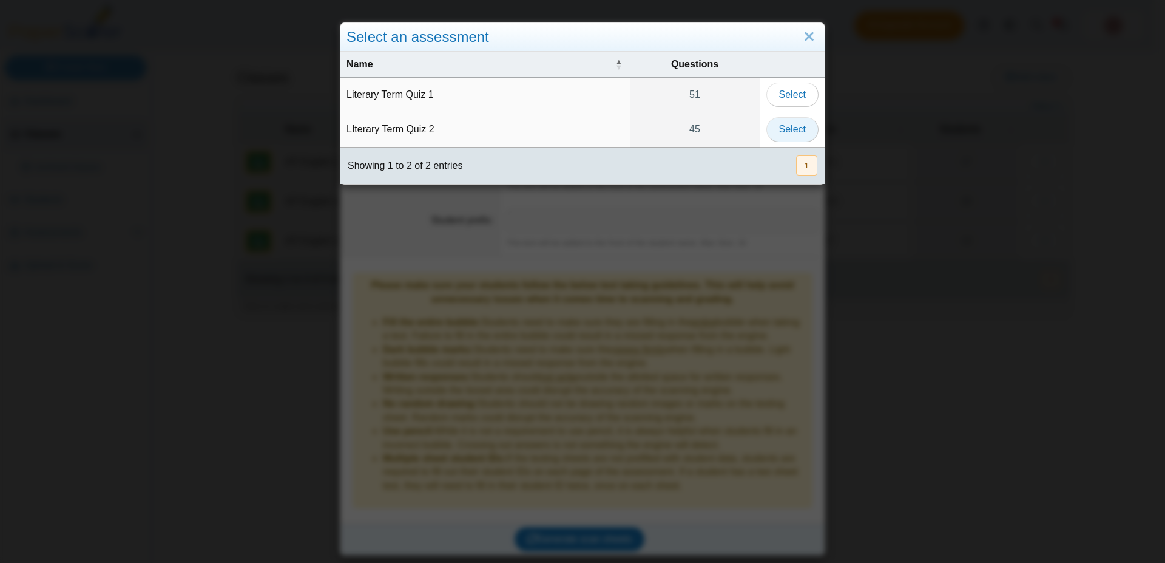
click at [785, 134] on span "Select" at bounding box center [792, 129] width 27 height 10
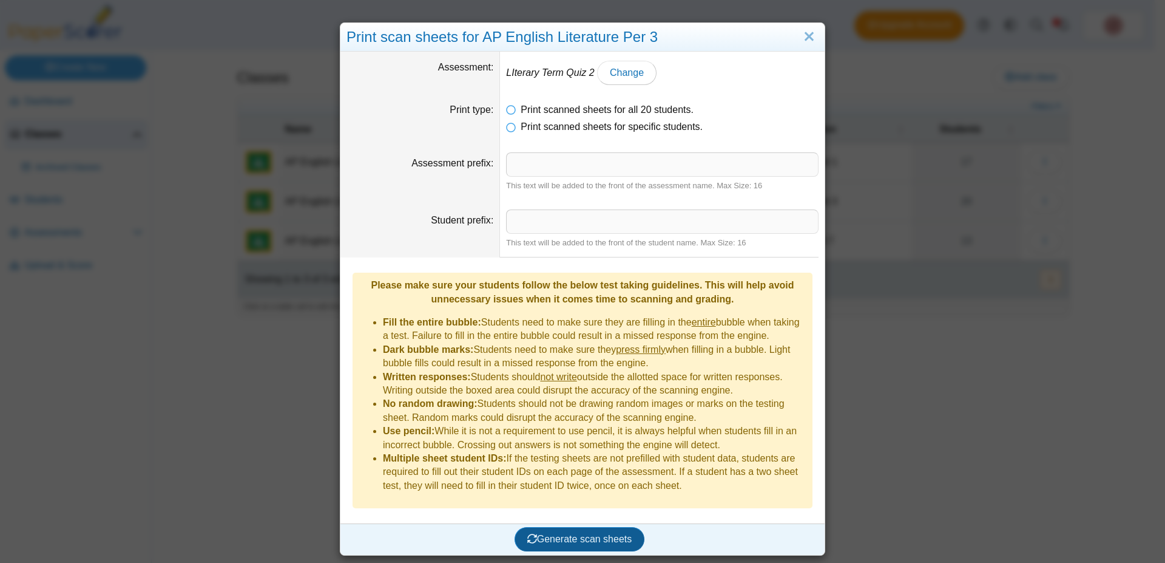
click at [563, 534] on span "Generate scan sheets" at bounding box center [580, 539] width 105 height 10
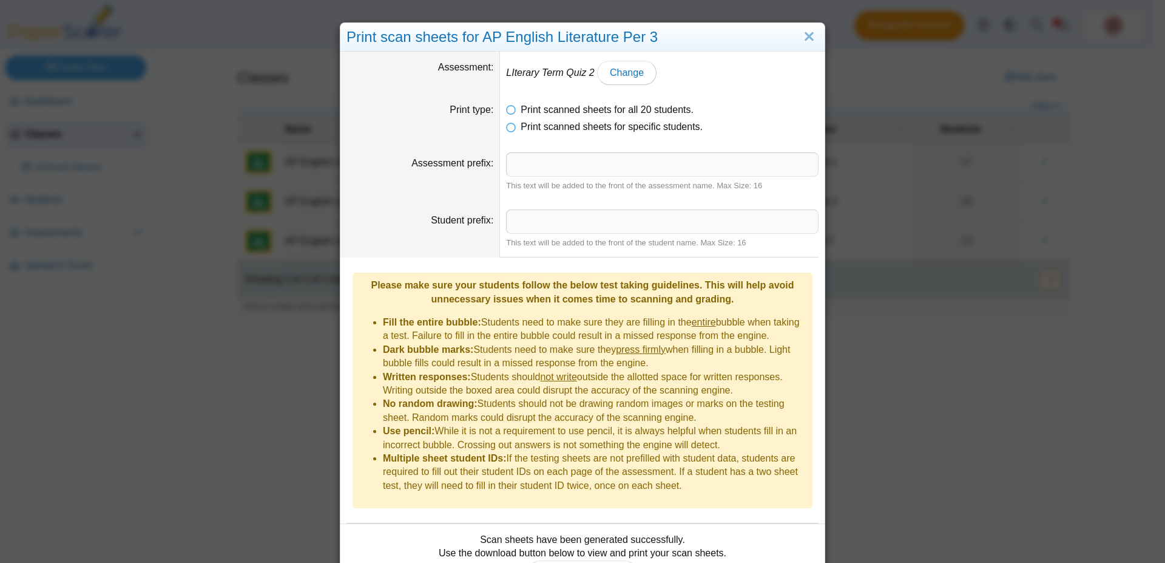
scroll to position [52, 0]
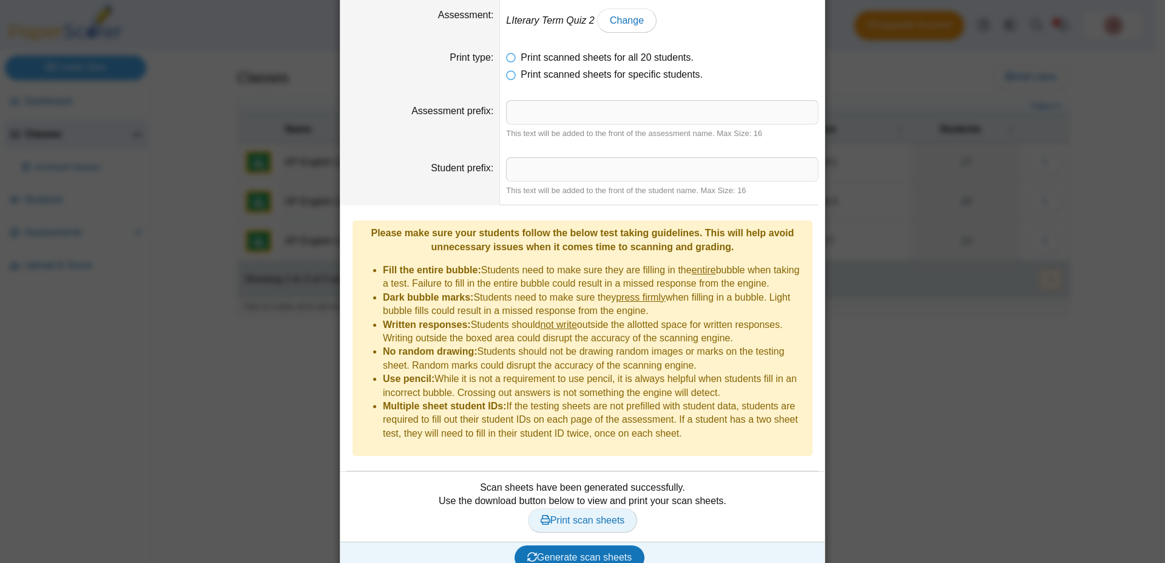
click at [569, 515] on span "Print scan sheets" at bounding box center [583, 520] width 84 height 10
